Goal: Understand process/instructions: Learn how to perform a task or action

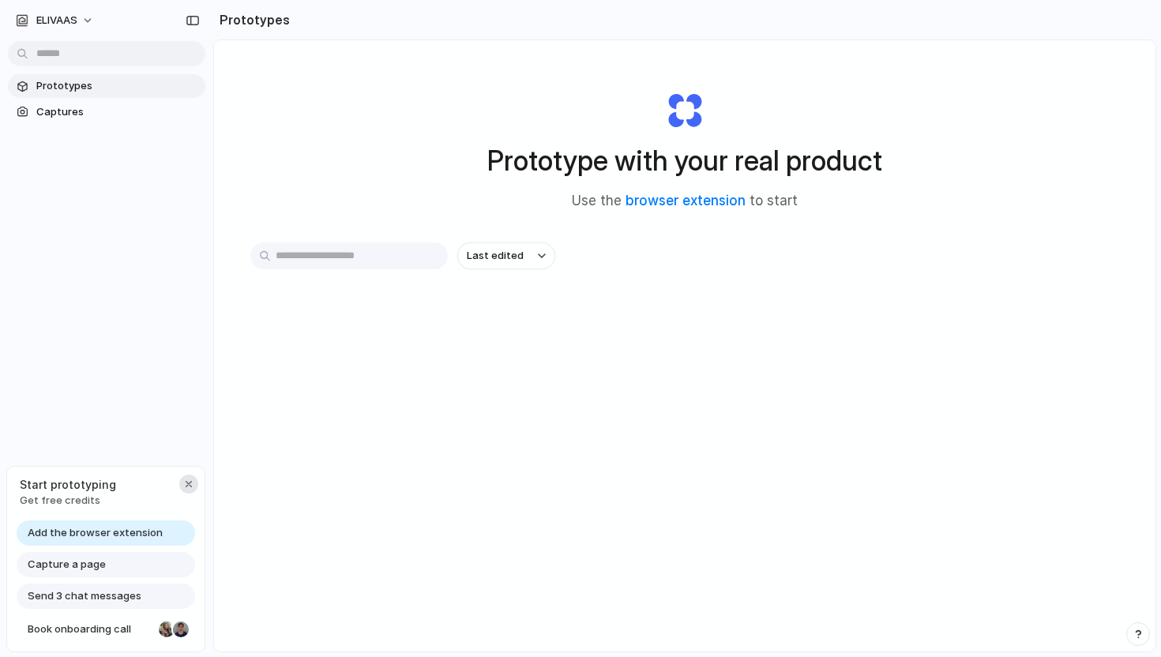
click at [190, 482] on div "button" at bounding box center [188, 484] width 13 height 13
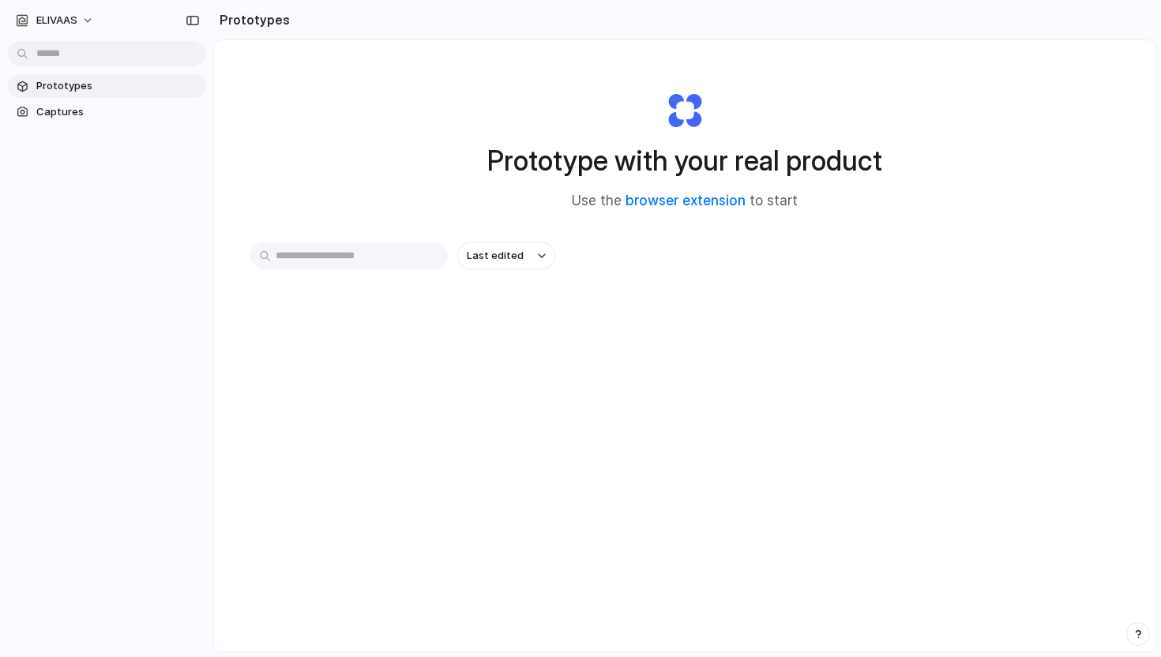
click at [51, 88] on span "Prototypes" at bounding box center [117, 86] width 163 height 16
click at [351, 258] on input "text" at bounding box center [348, 256] width 197 height 27
click at [465, 280] on div "Last edited" at bounding box center [684, 312] width 869 height 139
click at [497, 254] on span "Last edited" at bounding box center [495, 256] width 57 height 16
click at [362, 360] on div "Last edited Last created Alphabetical" at bounding box center [580, 328] width 1161 height 657
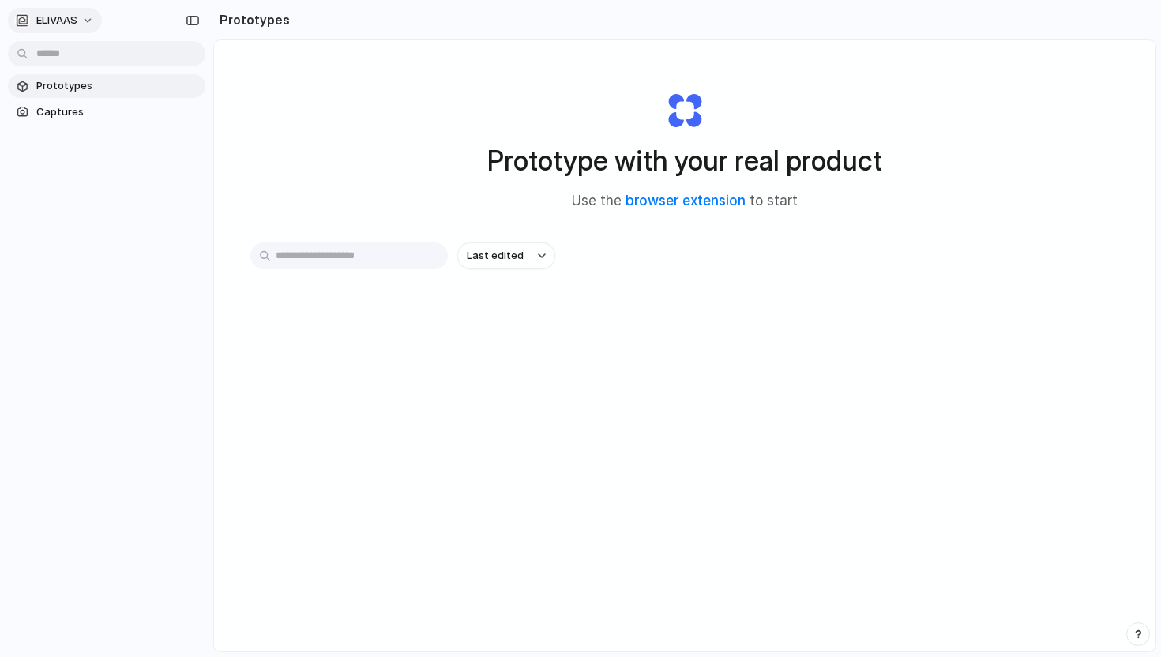
click at [77, 15] on span "ELIVAAS" at bounding box center [56, 21] width 41 height 16
click at [368, 139] on div "Settings Invite members Change theme Sign out" at bounding box center [580, 328] width 1161 height 657
click at [186, 24] on div "button" at bounding box center [193, 20] width 14 height 11
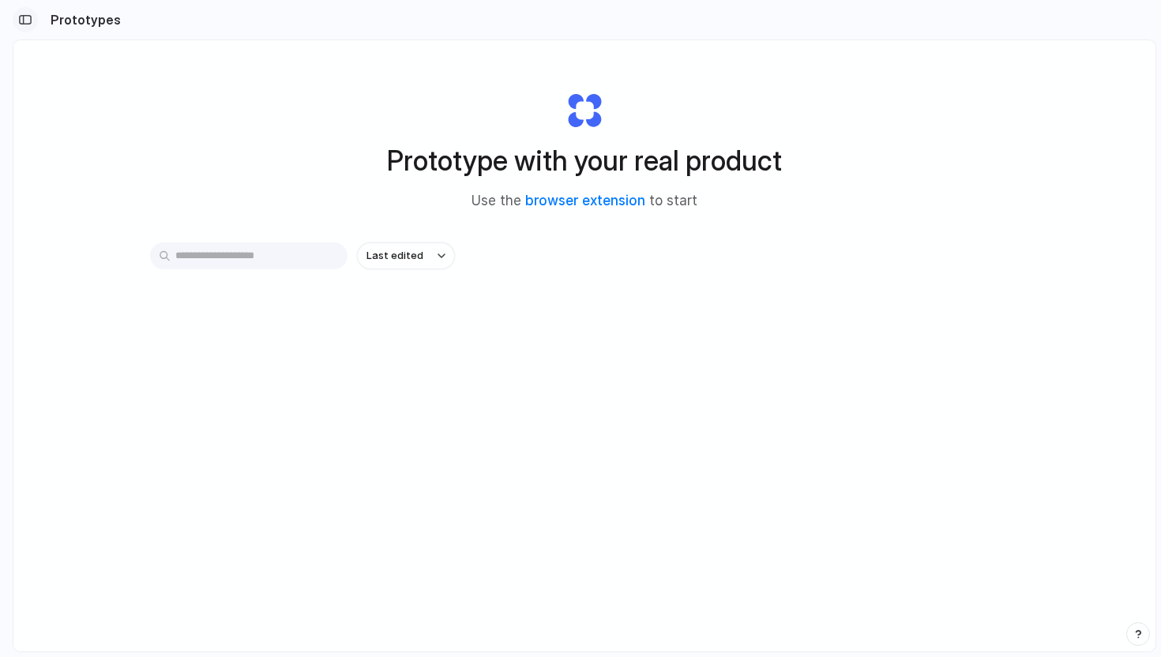
click at [21, 19] on div "button" at bounding box center [25, 19] width 14 height 11
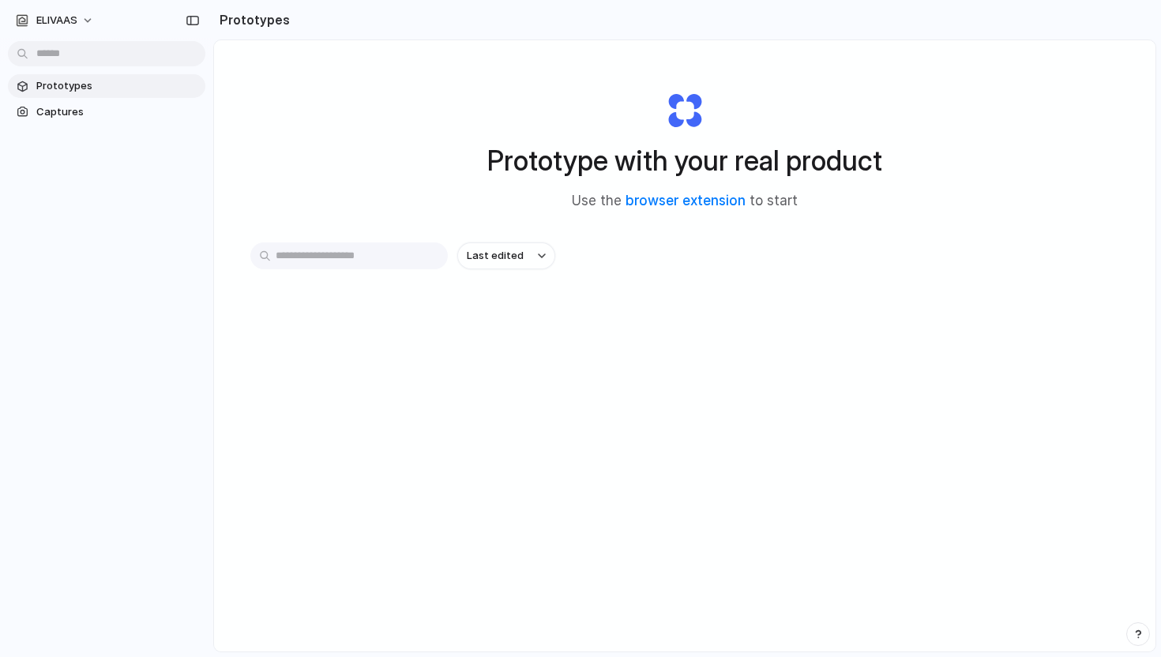
click at [302, 254] on input "text" at bounding box center [348, 256] width 197 height 27
click at [97, 117] on span "Captures" at bounding box center [117, 112] width 163 height 16
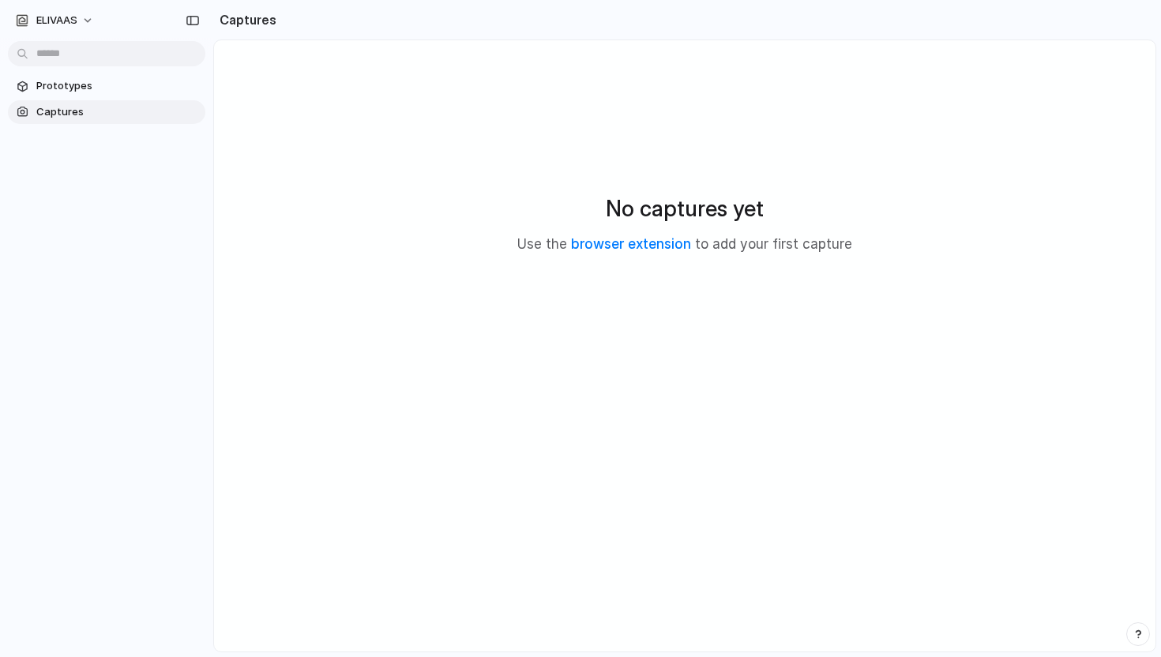
click at [96, 102] on link "Captures" at bounding box center [106, 112] width 197 height 24
click at [83, 85] on span "Prototypes" at bounding box center [117, 86] width 163 height 16
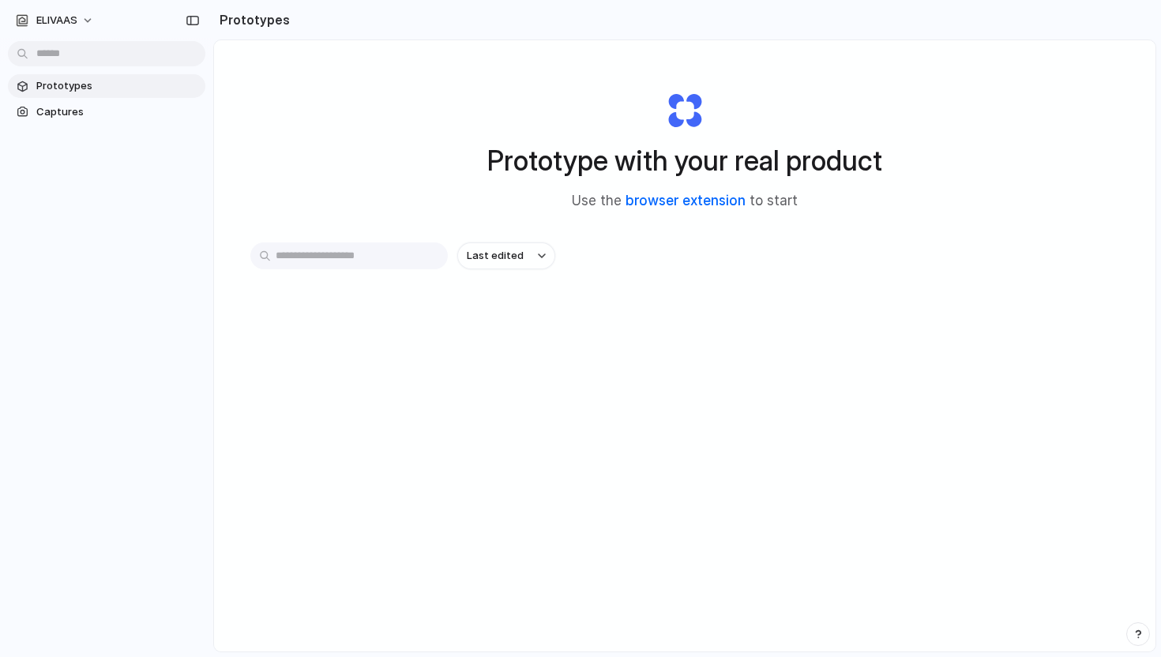
click at [699, 207] on link "browser extension" at bounding box center [686, 201] width 120 height 16
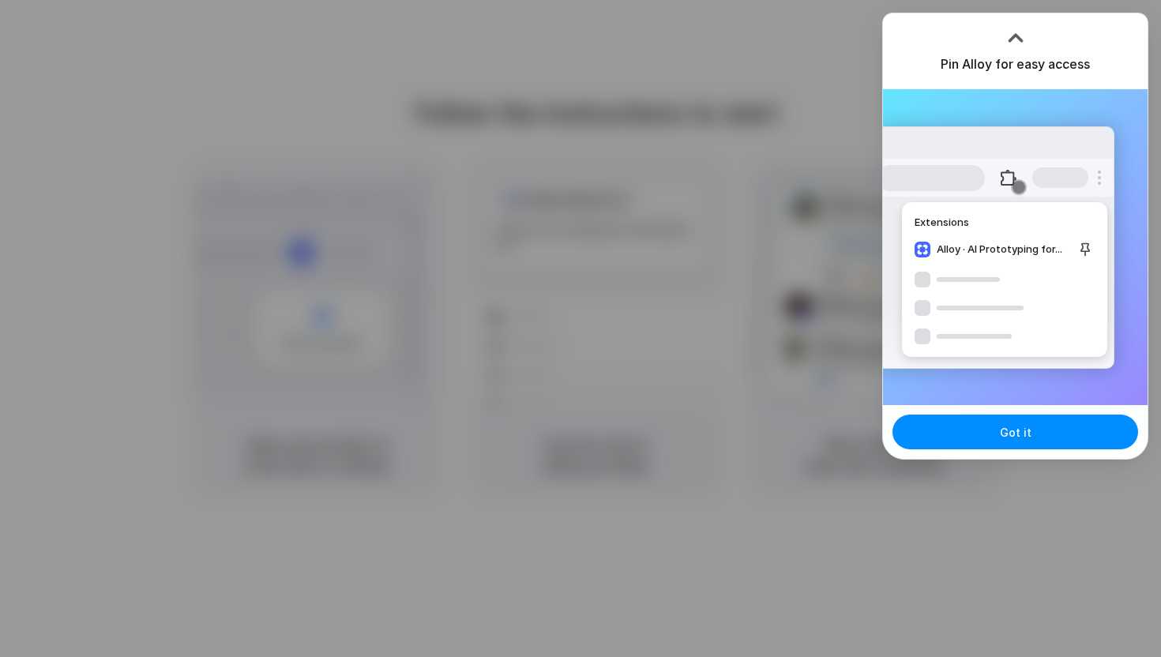
click at [1016, 34] on div at bounding box center [1016, 36] width 24 height 24
click at [665, 259] on div at bounding box center [580, 328] width 1161 height 657
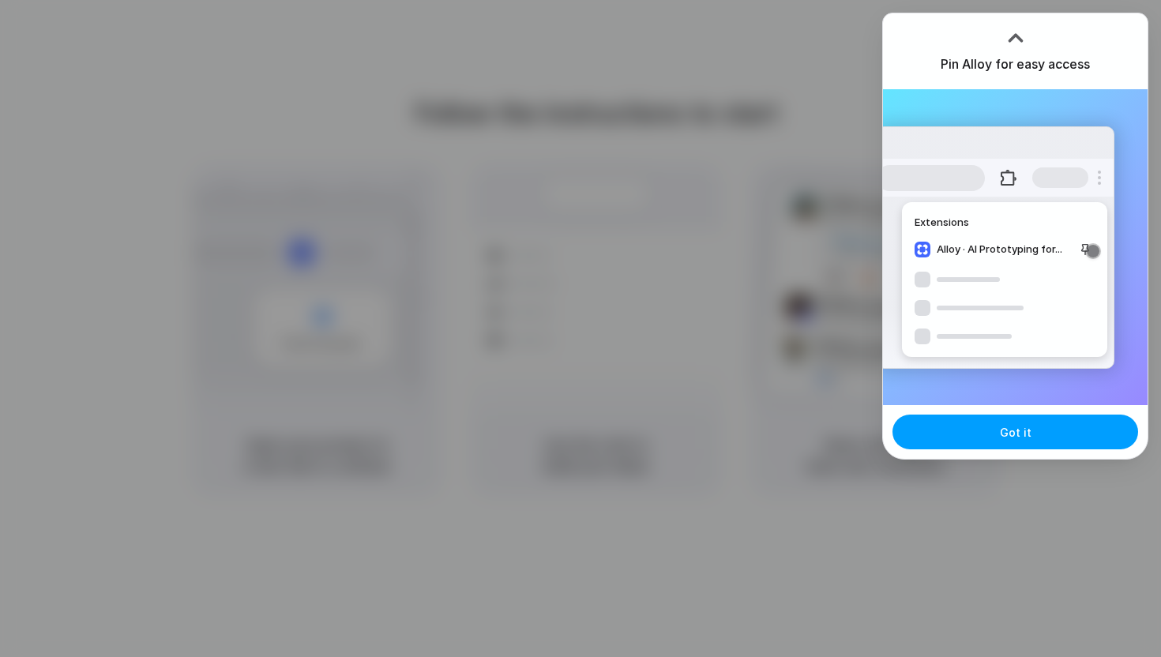
click at [944, 442] on button "Got it" at bounding box center [1016, 432] width 246 height 35
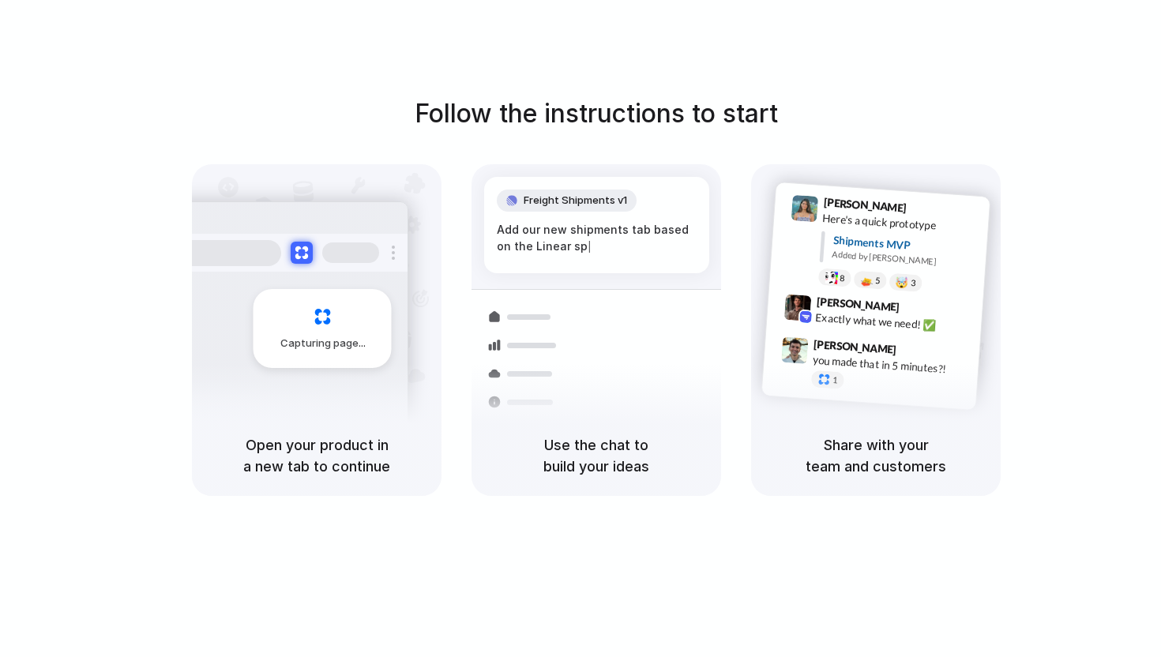
click at [511, 111] on h1 "Follow the instructions to start" at bounding box center [596, 114] width 363 height 38
click at [1008, 360] on div "Follow the instructions to start Capturing page Open your product in a new tab …" at bounding box center [596, 295] width 1161 height 401
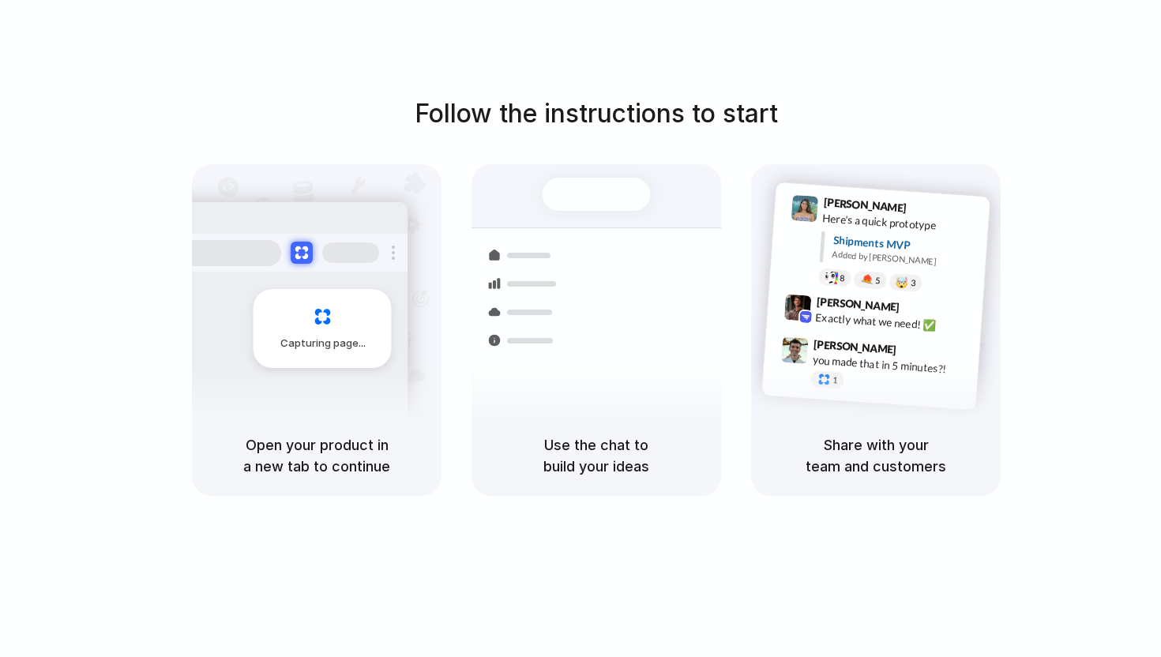
click at [721, 322] on div "Capturing page Open your product in a new tab to continue Shipments Container f…" at bounding box center [596, 330] width 809 height 332
